Goal: Task Accomplishment & Management: Use online tool/utility

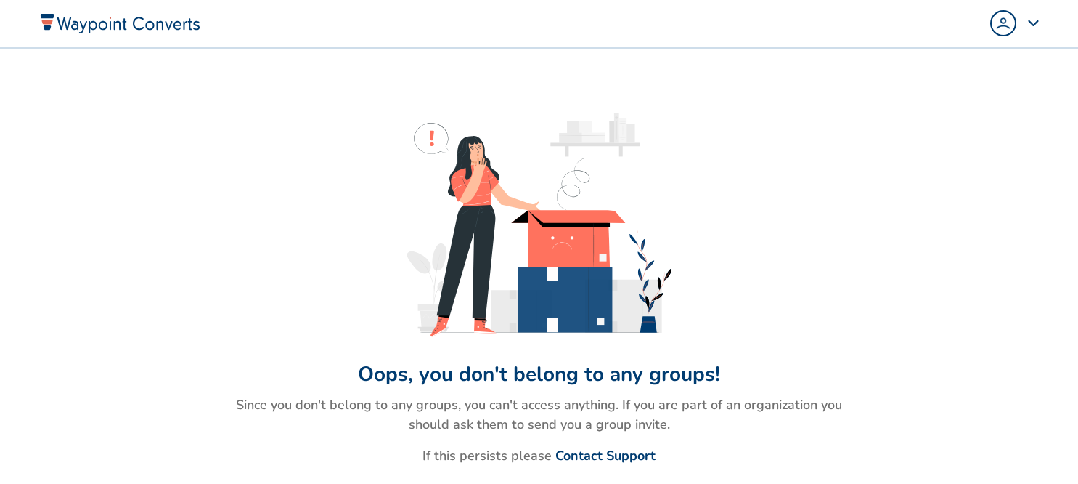
click at [1001, 32] on img "Popover trigger" at bounding box center [1003, 23] width 23 height 23
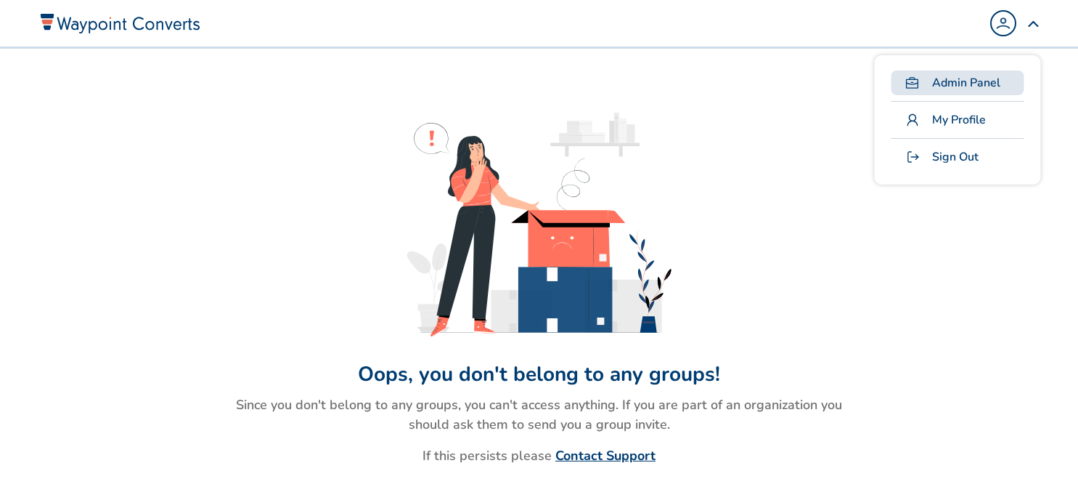
click at [920, 85] on span at bounding box center [913, 83] width 22 height 15
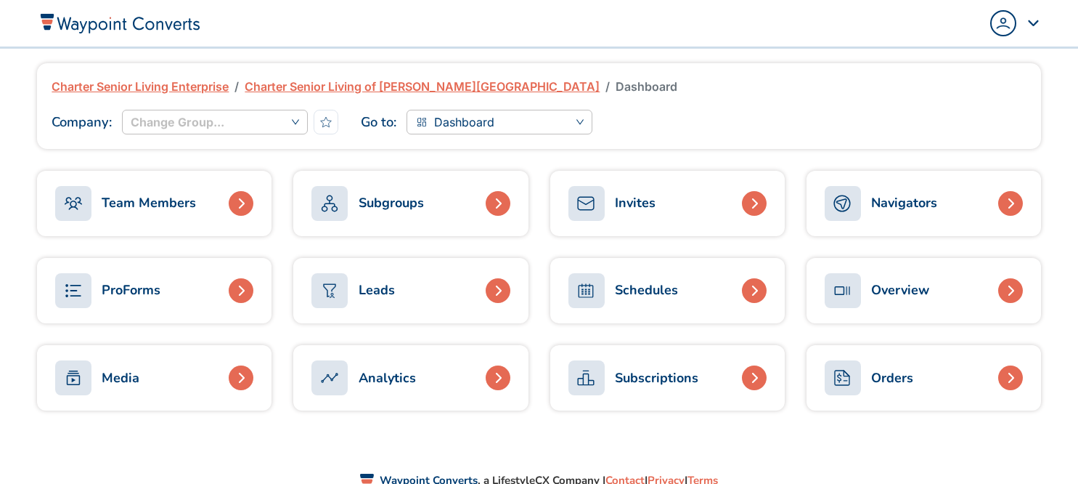
click at [189, 89] on link "Charter Senior Living Enterprise" at bounding box center [140, 86] width 177 height 17
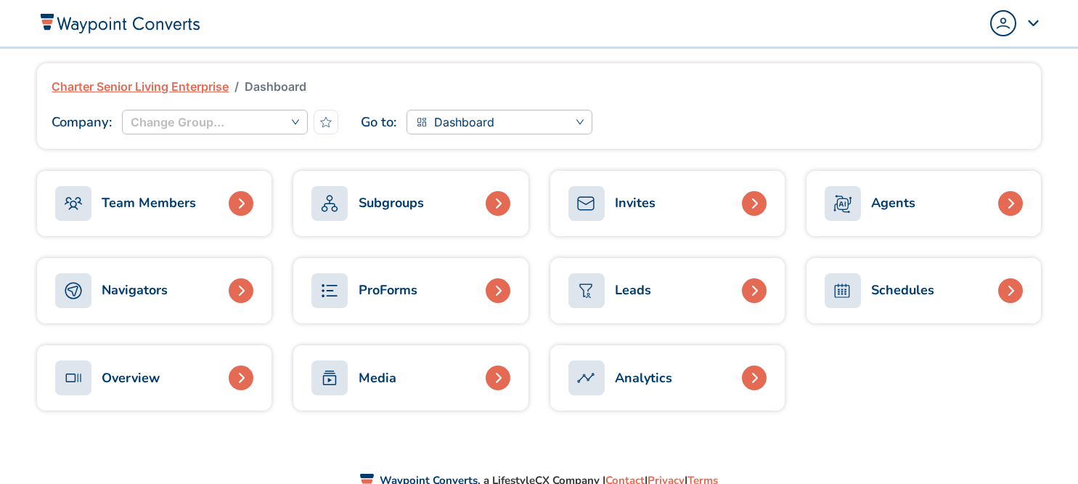
click at [658, 380] on div "Analytics" at bounding box center [643, 378] width 57 height 20
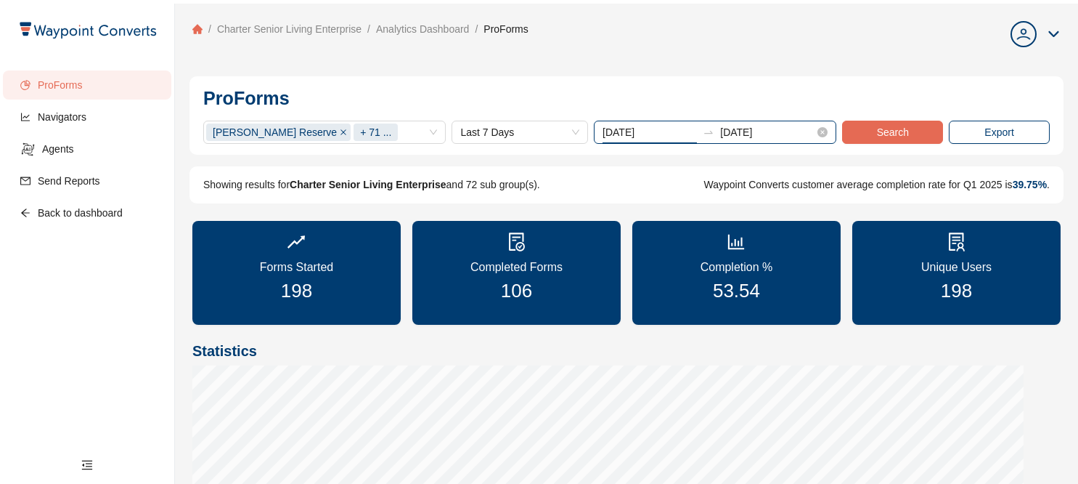
click at [649, 128] on input "[DATE]" at bounding box center [650, 132] width 94 height 16
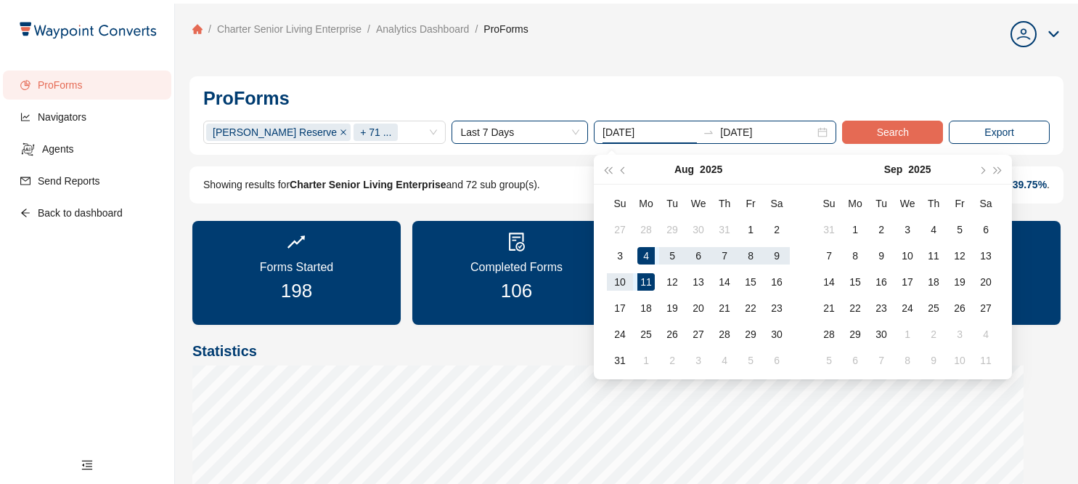
click at [537, 137] on span "Last 7 Days" at bounding box center [519, 132] width 119 height 22
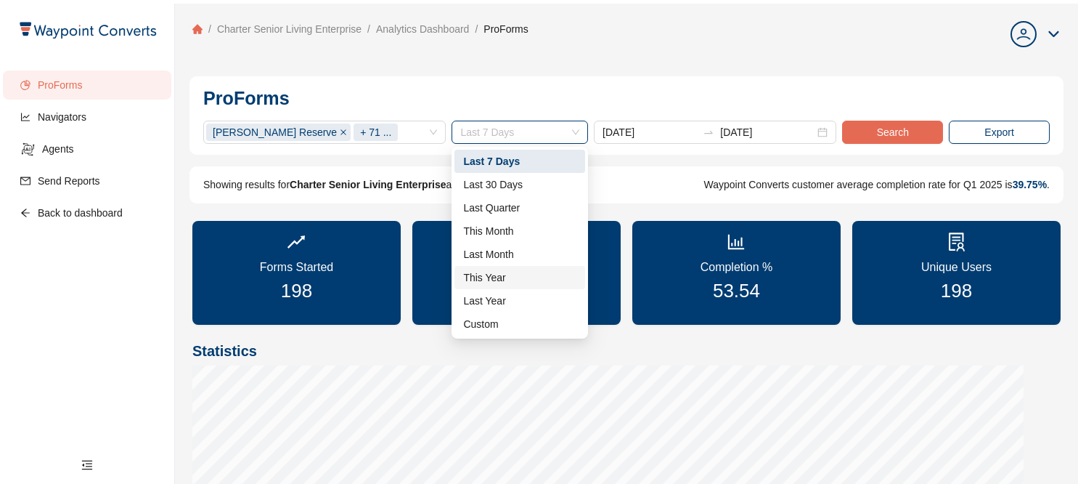
click at [492, 278] on div "This Year" at bounding box center [519, 277] width 113 height 16
type input "[DATE]"
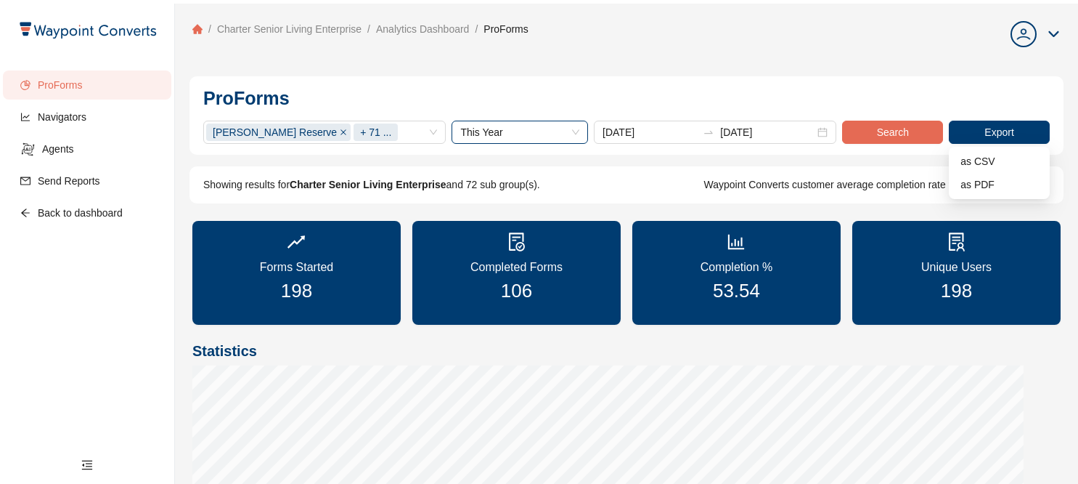
click at [985, 131] on div "Export" at bounding box center [998, 132] width 29 height 16
click at [978, 156] on span "as CSV" at bounding box center [1000, 161] width 78 height 16
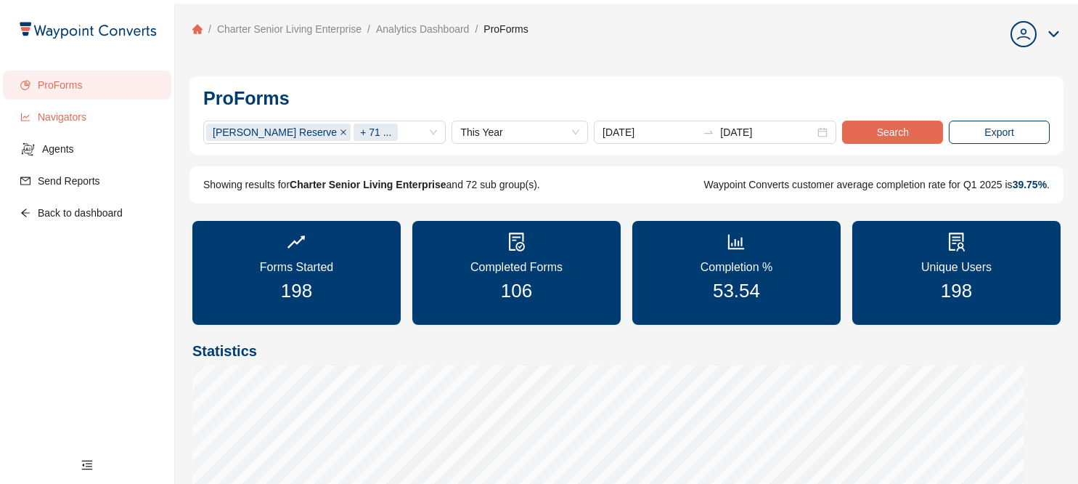
click at [65, 116] on span "Navigators" at bounding box center [99, 116] width 122 height 29
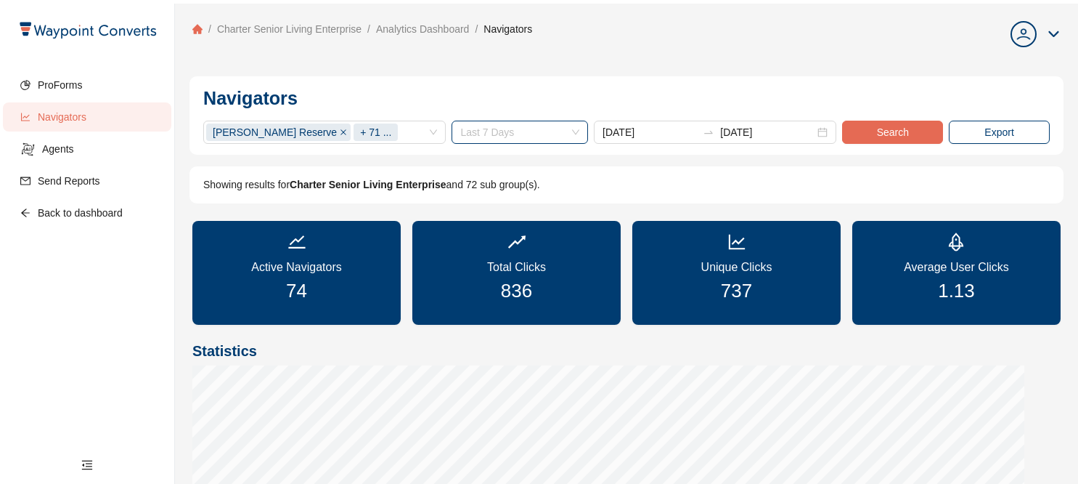
click at [529, 129] on span "Last 7 Days" at bounding box center [519, 132] width 119 height 22
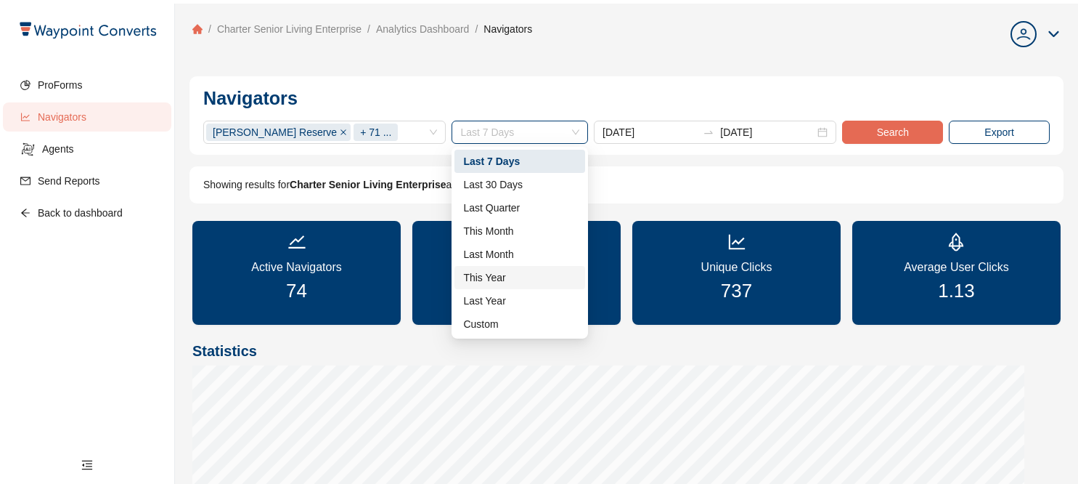
click at [487, 277] on div "This Year" at bounding box center [519, 277] width 113 height 16
type input "[DATE]"
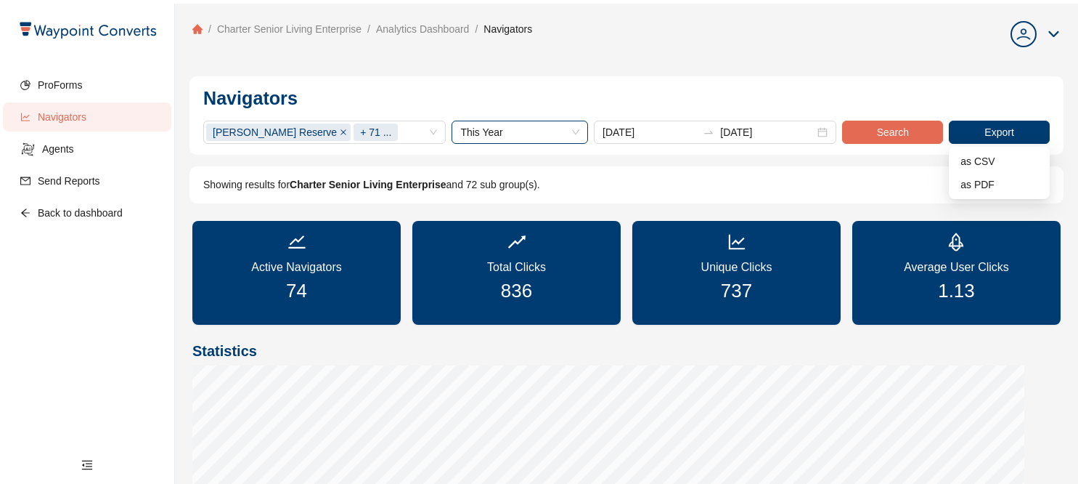
click at [991, 136] on div "Export" at bounding box center [998, 132] width 29 height 16
click at [982, 157] on span "as CSV" at bounding box center [1000, 161] width 78 height 16
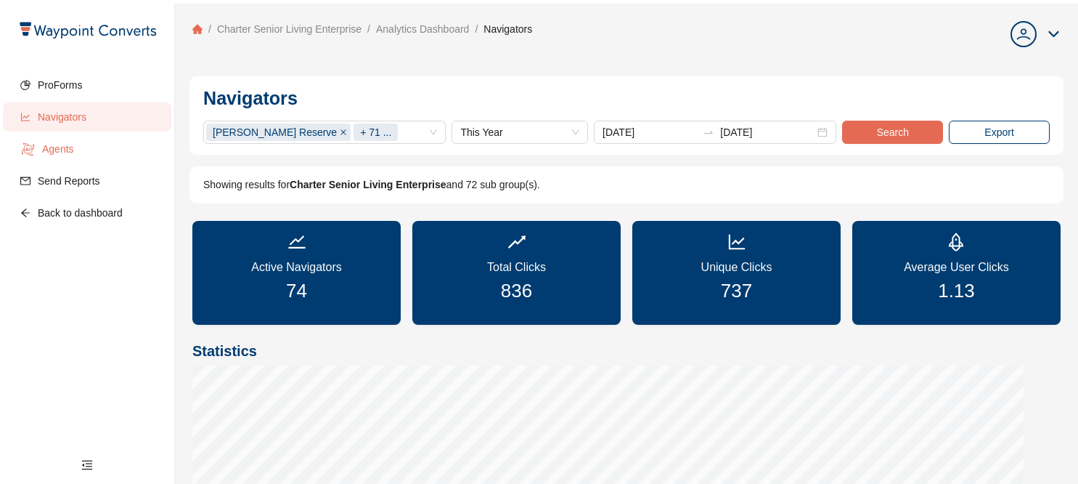
click at [54, 151] on span "Agents" at bounding box center [101, 148] width 118 height 29
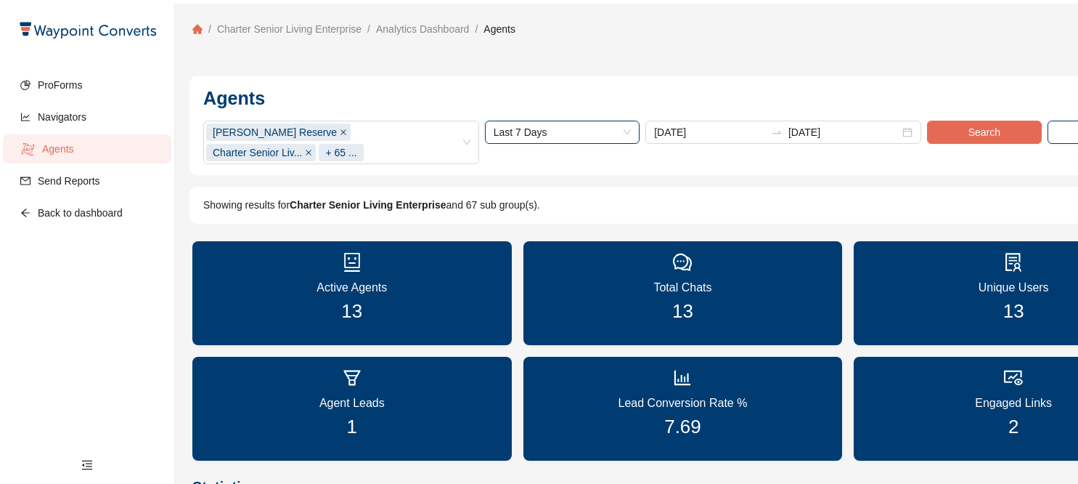
click at [579, 123] on span "Last 7 Days" at bounding box center [563, 132] width 138 height 22
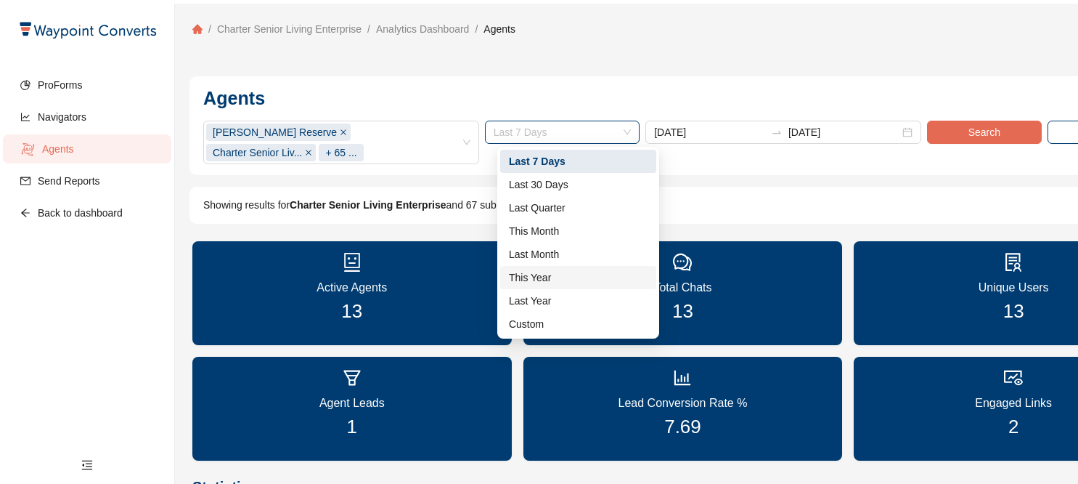
click at [536, 280] on div "This Year" at bounding box center [578, 277] width 139 height 16
type input "[DATE]"
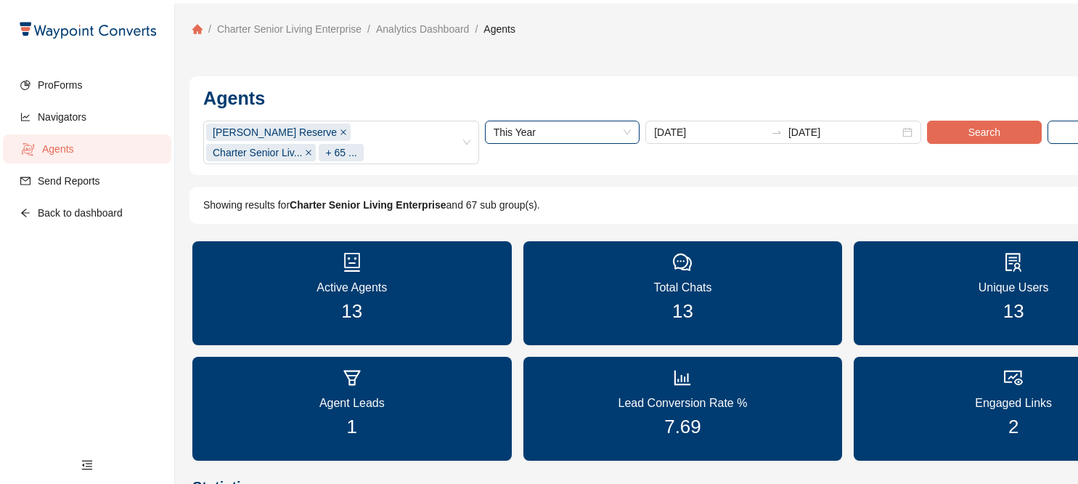
scroll to position [0, 155]
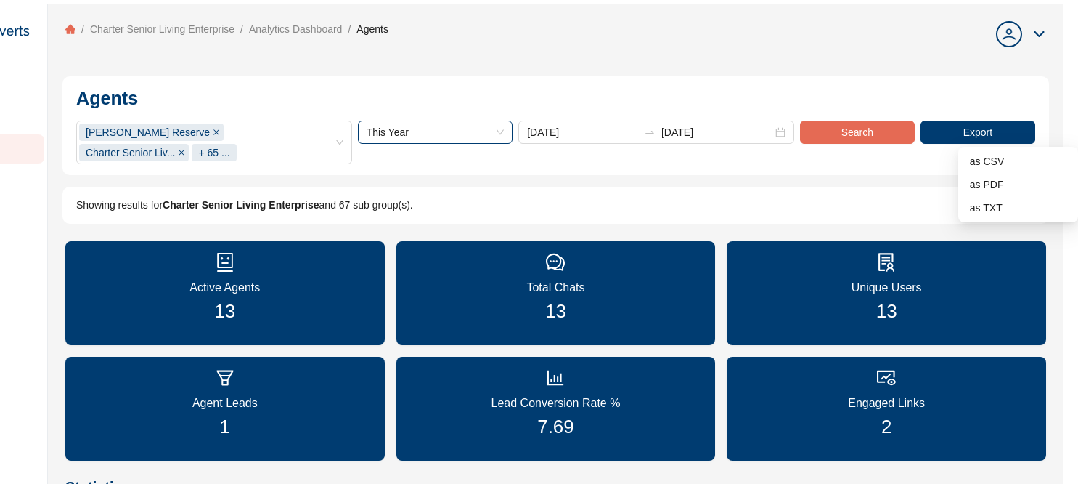
click at [982, 131] on div "Export" at bounding box center [977, 132] width 29 height 16
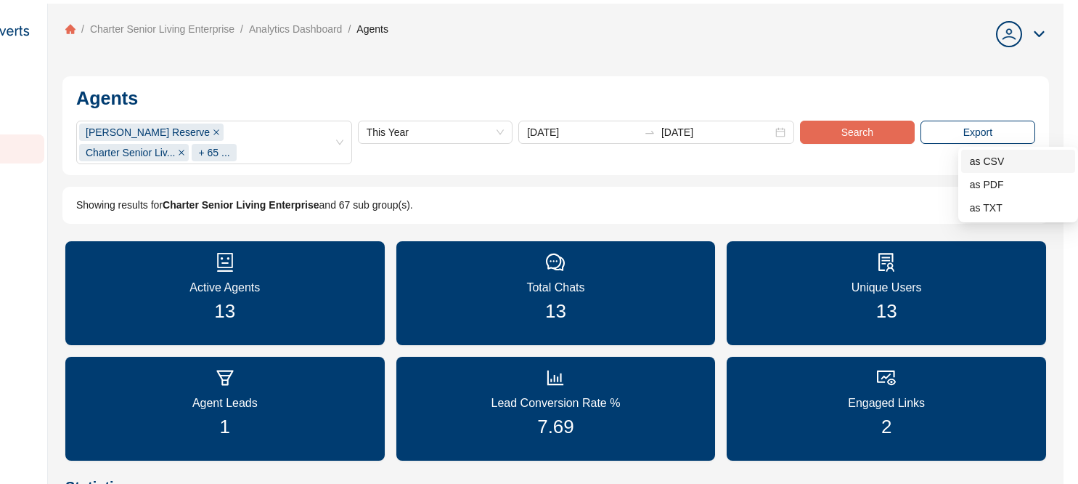
click at [970, 161] on span "as CSV" at bounding box center [1018, 161] width 97 height 16
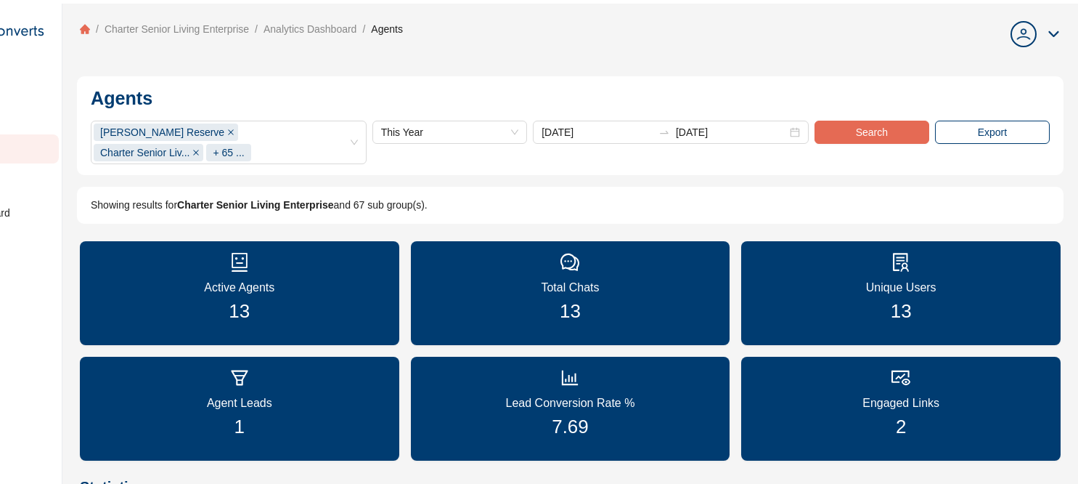
scroll to position [0, 0]
